Goal: Information Seeking & Learning: Learn about a topic

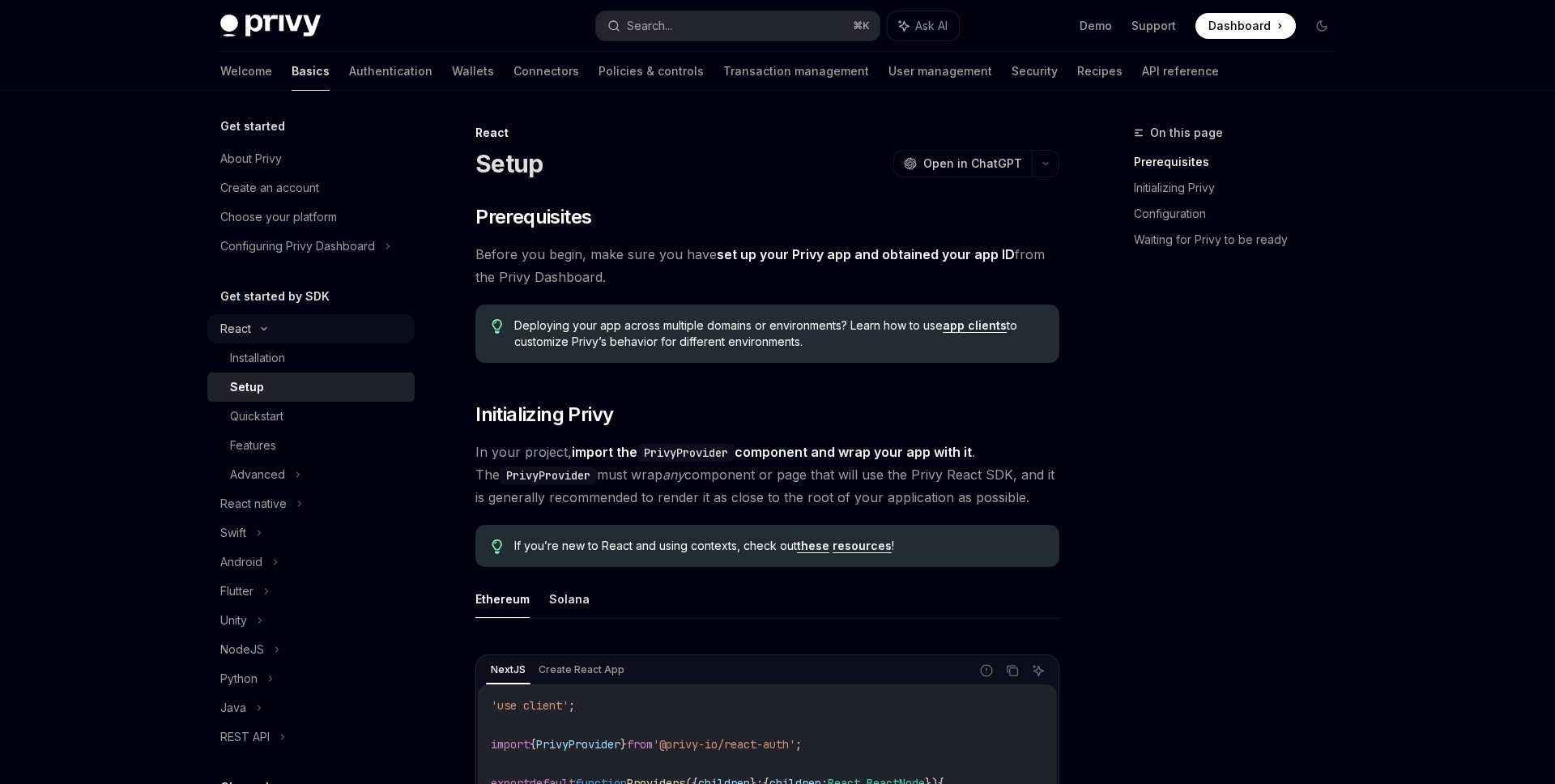
click at [272, 332] on div "React" at bounding box center [311, 328] width 207 height 29
click at [257, 327] on div "React" at bounding box center [311, 328] width 207 height 29
click at [292, 473] on div "Advanced" at bounding box center [311, 474] width 207 height 29
type textarea "*"
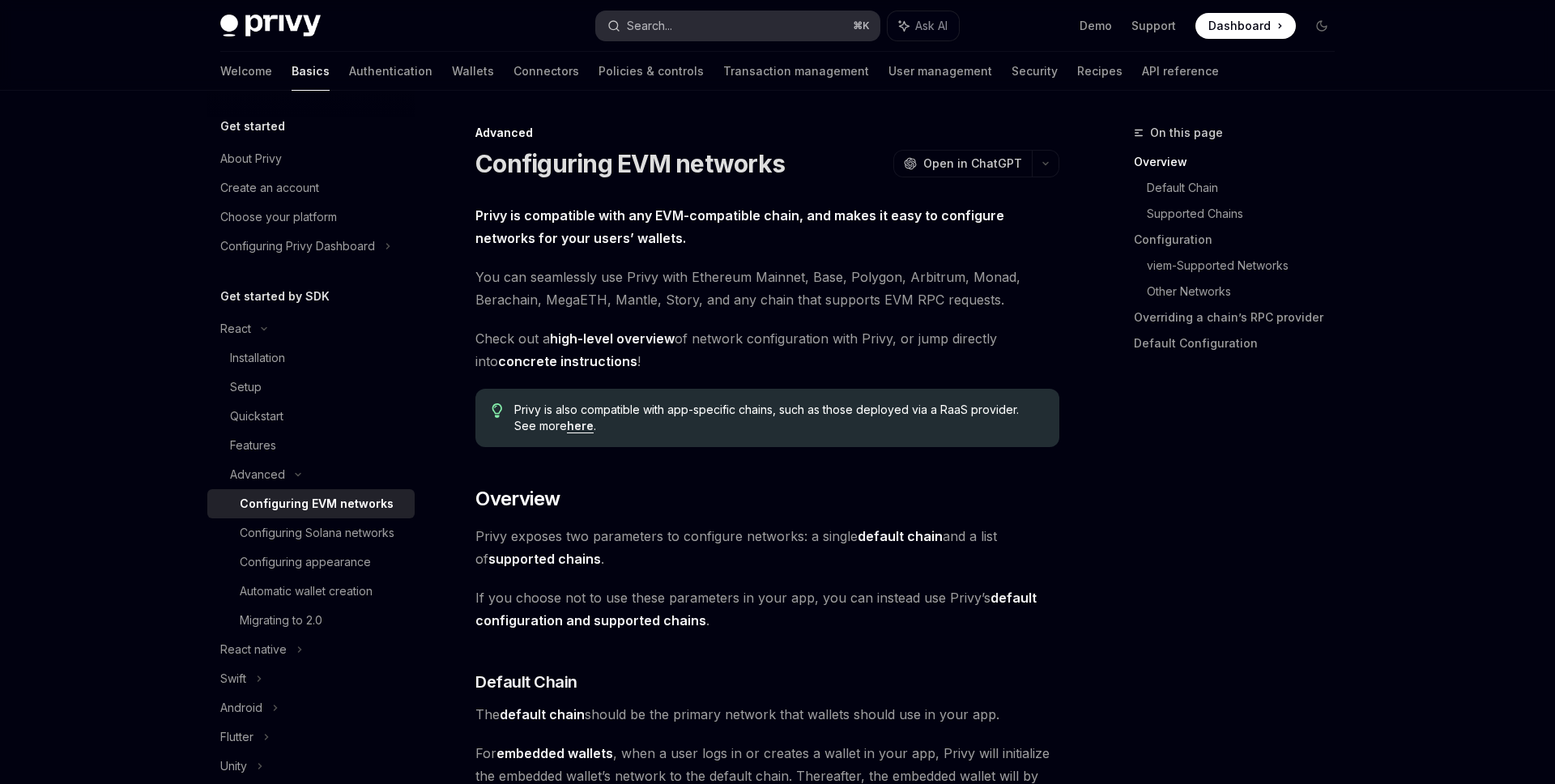
click at [804, 37] on button "Search... ⌘ K" at bounding box center [737, 26] width 283 height 29
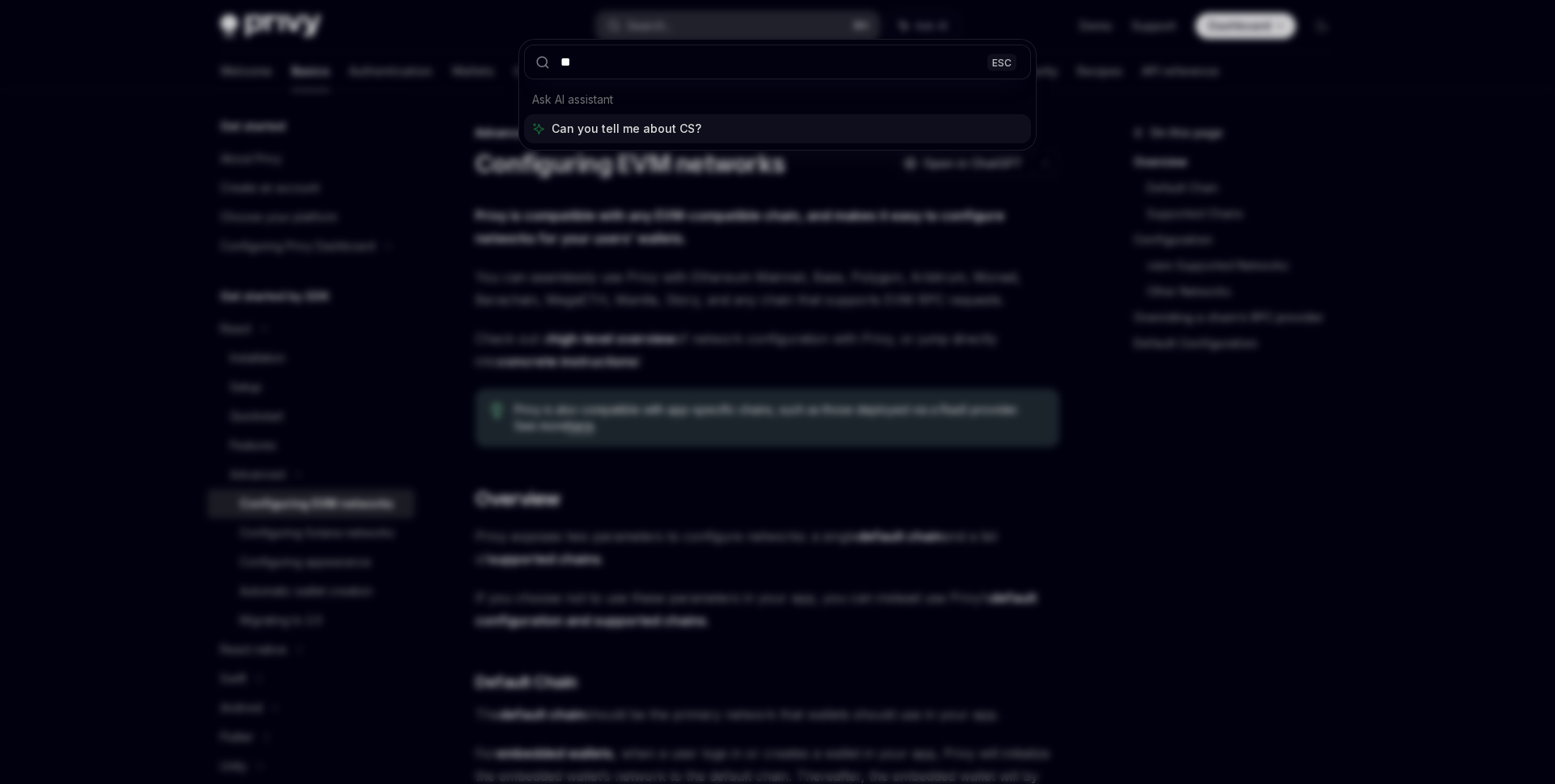
type input "***"
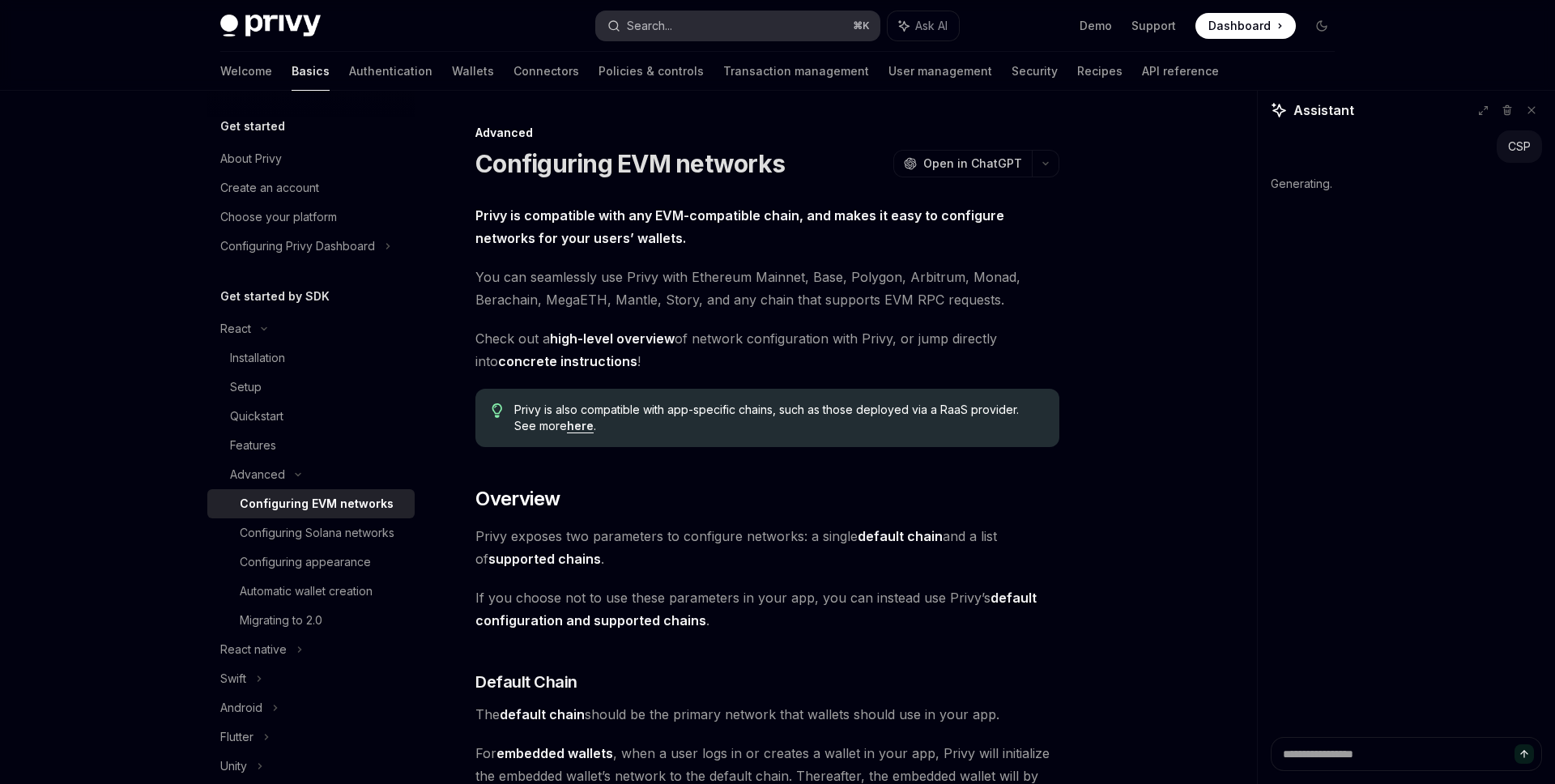
click at [702, 22] on button "Search... ⌘ K" at bounding box center [737, 26] width 283 height 29
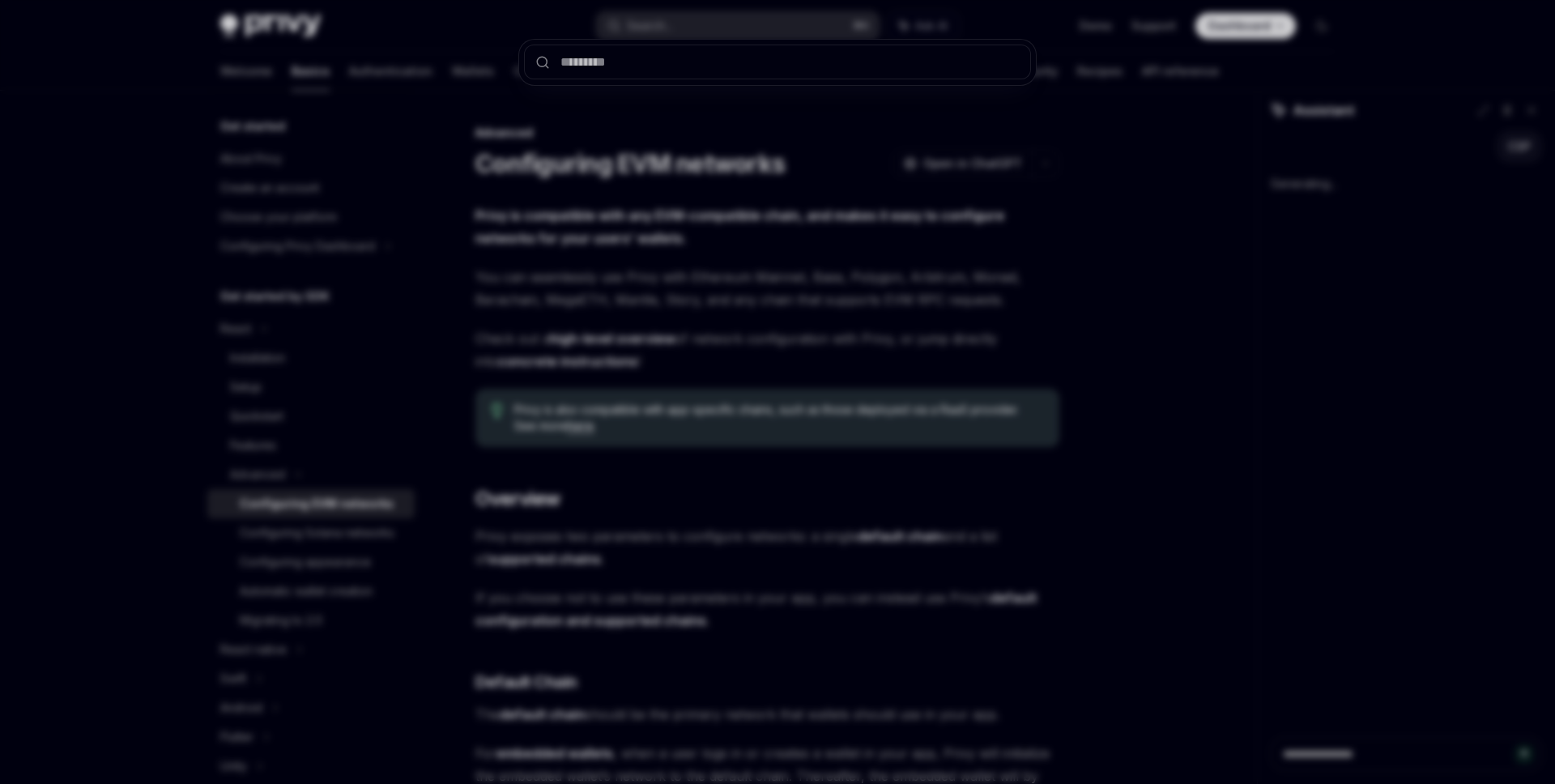
type textarea "*"
type input "***"
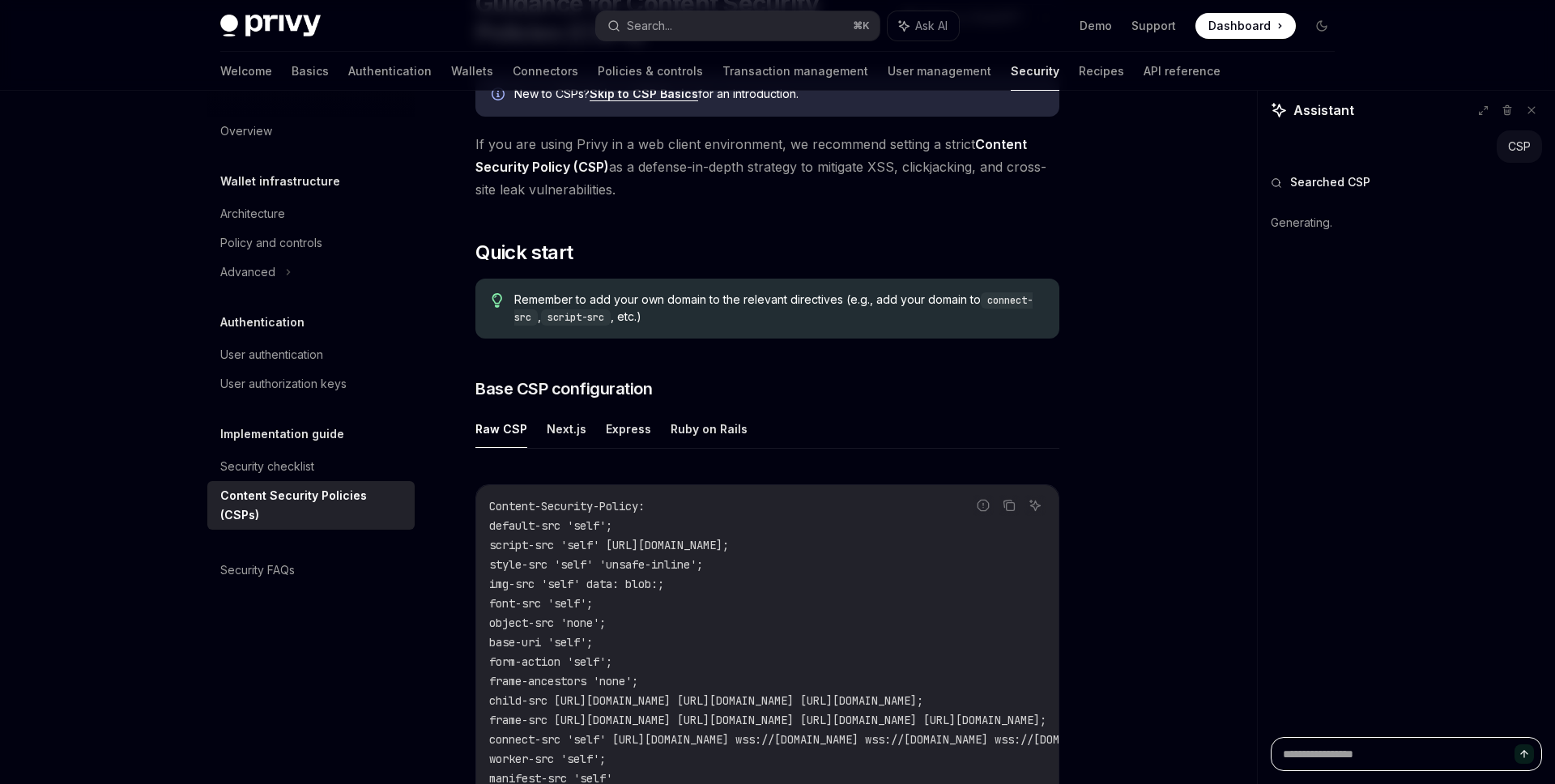
scroll to position [164, 0]
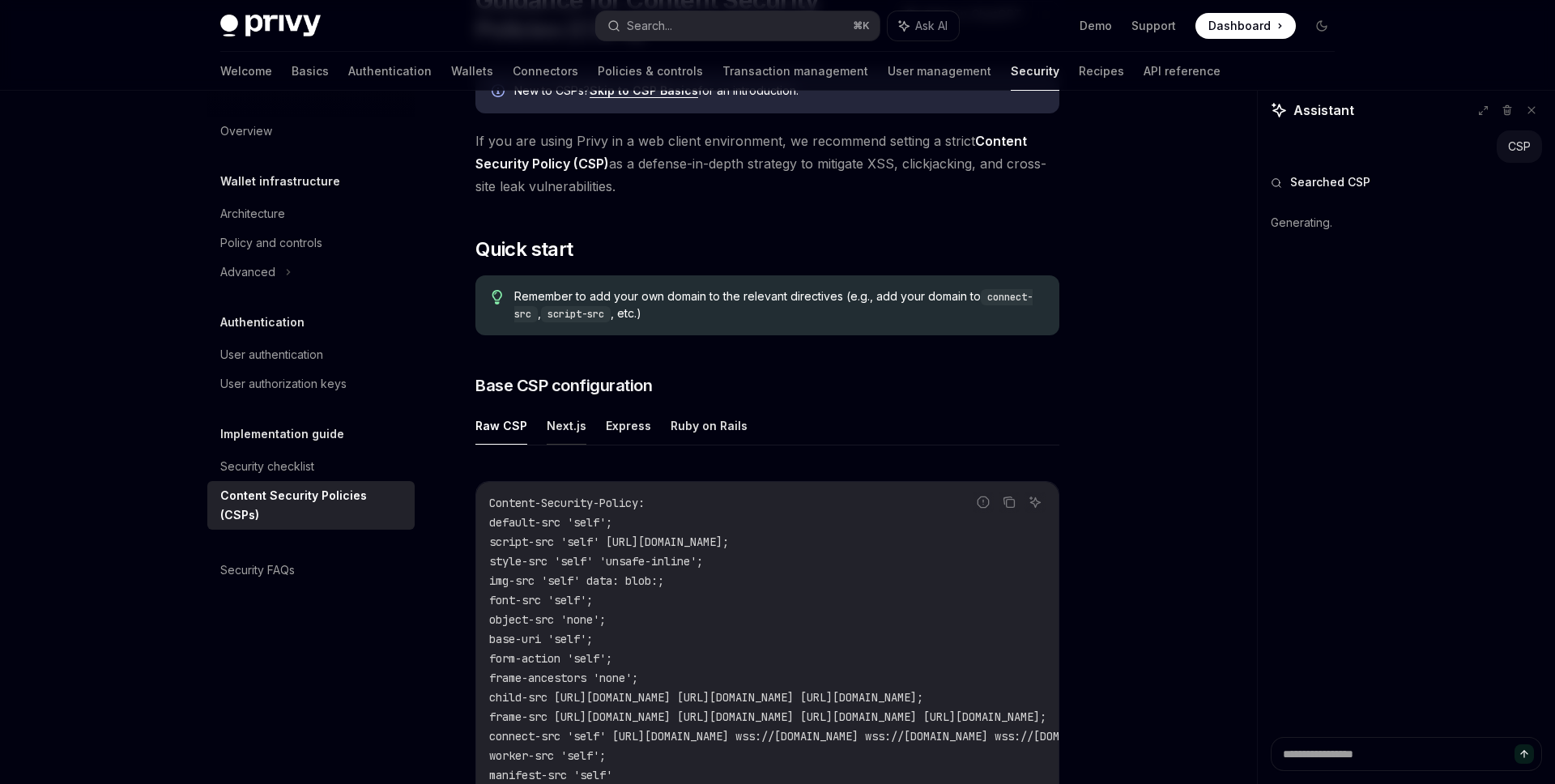
click at [569, 418] on button "Next.js" at bounding box center [566, 425] width 39 height 38
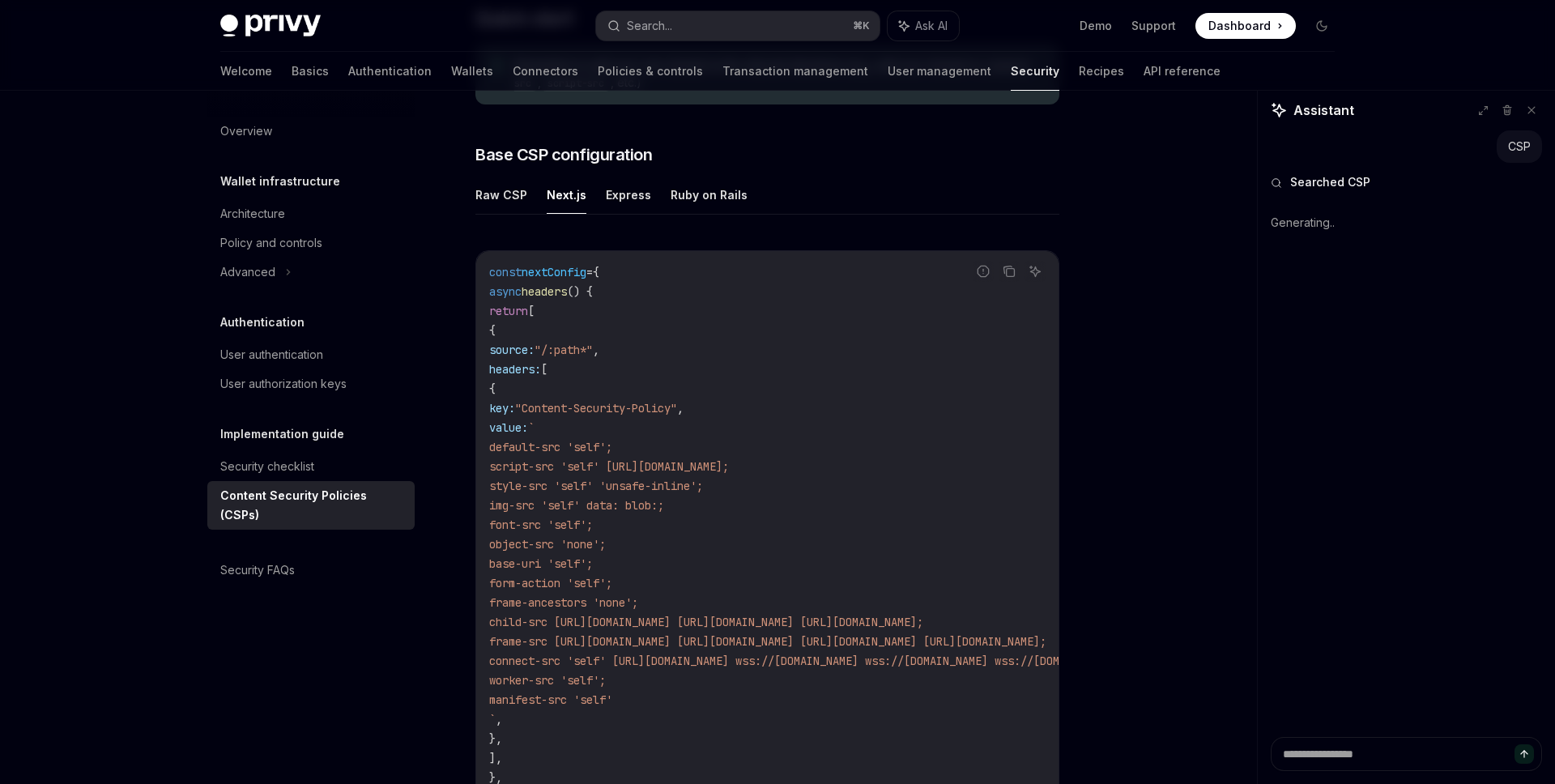
scroll to position [399, 0]
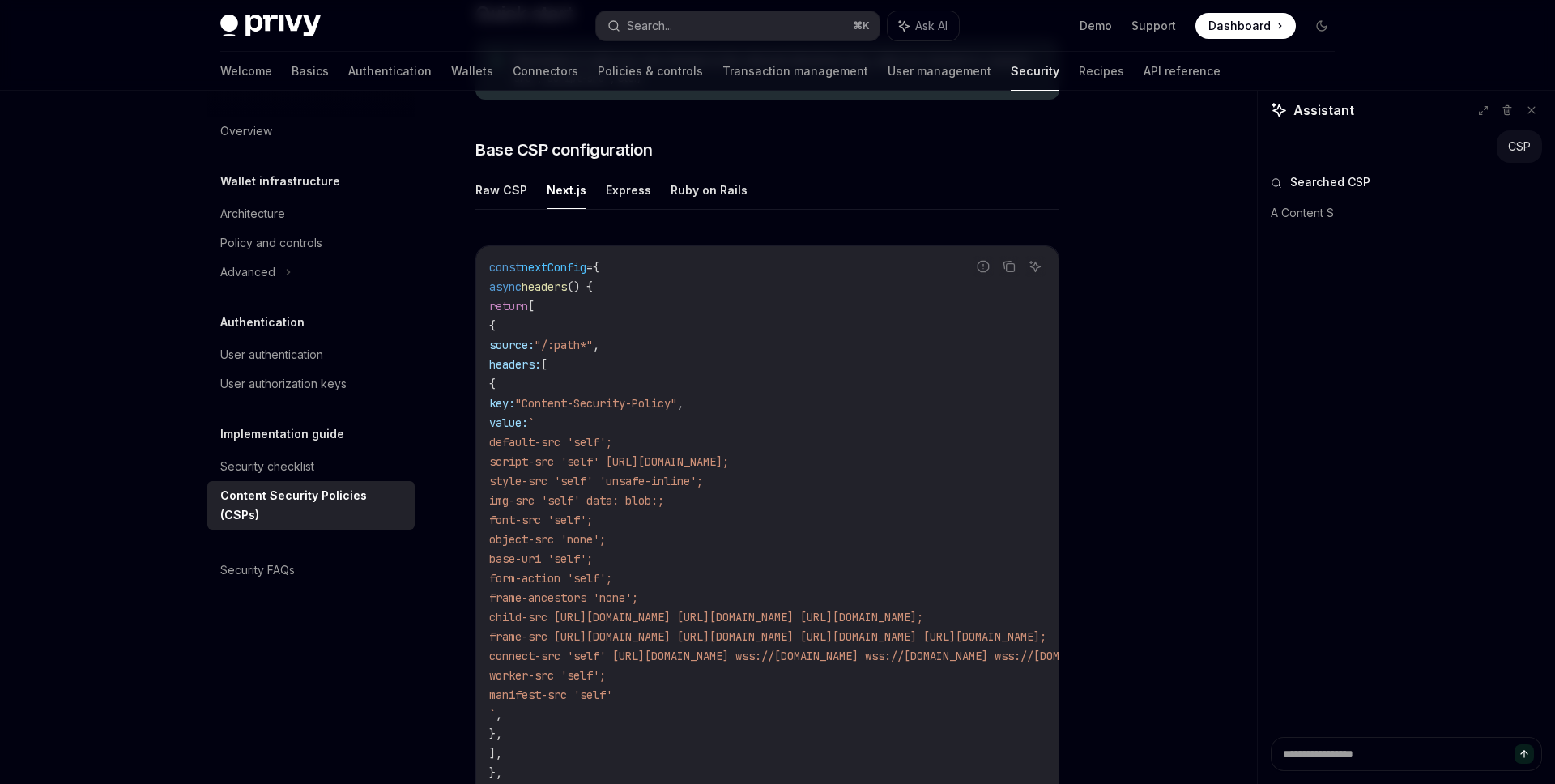
type textarea "*"
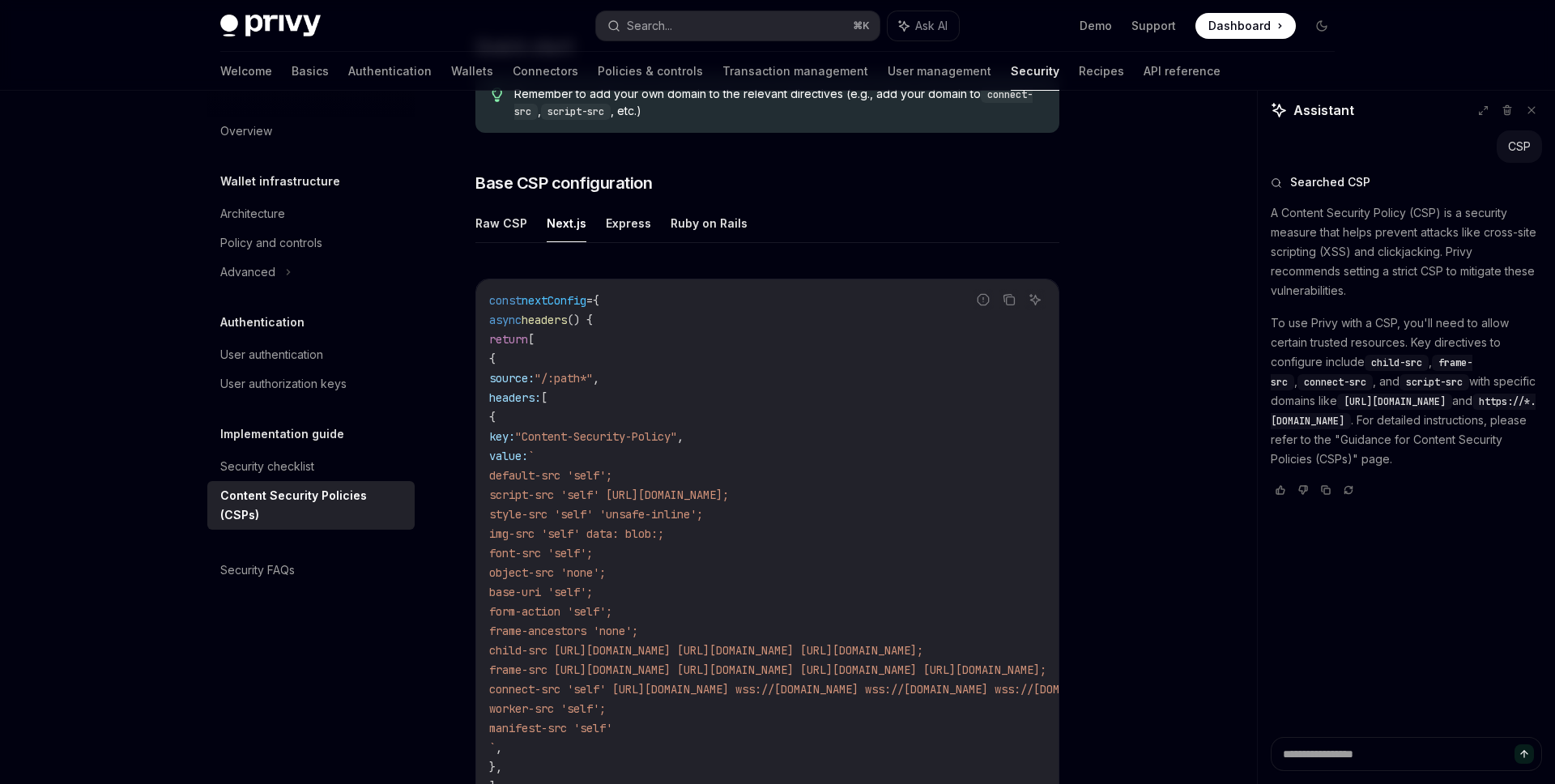
scroll to position [363, 0]
